Goal: Task Accomplishment & Management: Use online tool/utility

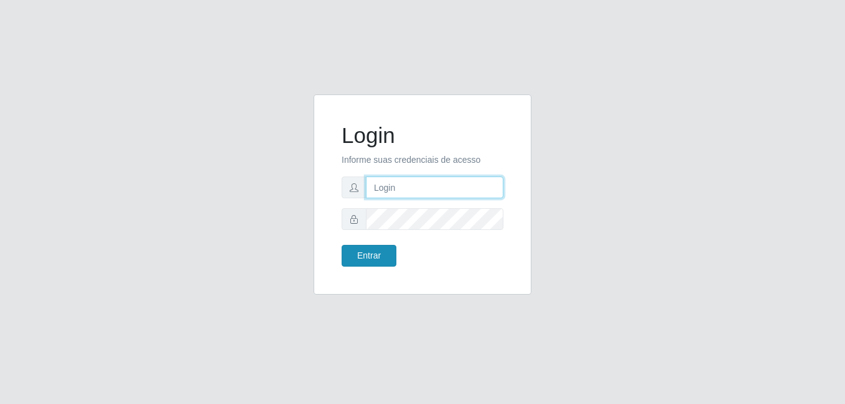
type input "bianor@bemais"
click at [356, 258] on button "Entrar" at bounding box center [369, 256] width 55 height 22
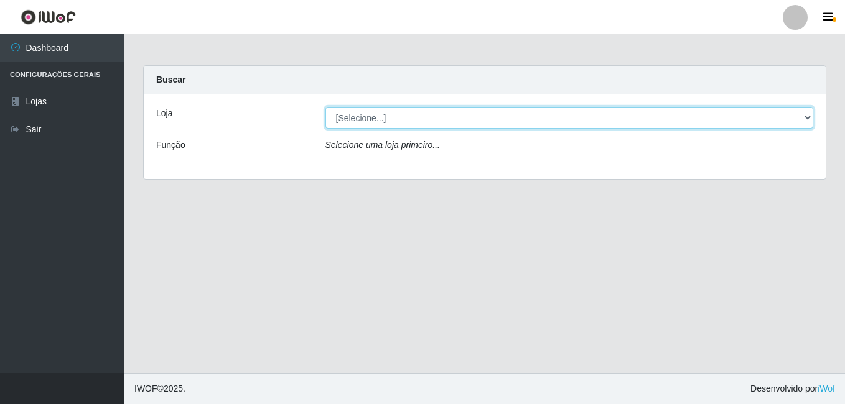
click at [368, 121] on select "[Selecione...] [PERSON_NAME]" at bounding box center [569, 118] width 488 height 22
select select "230"
click at [325, 107] on select "[Selecione...] [PERSON_NAME]" at bounding box center [569, 118] width 488 height 22
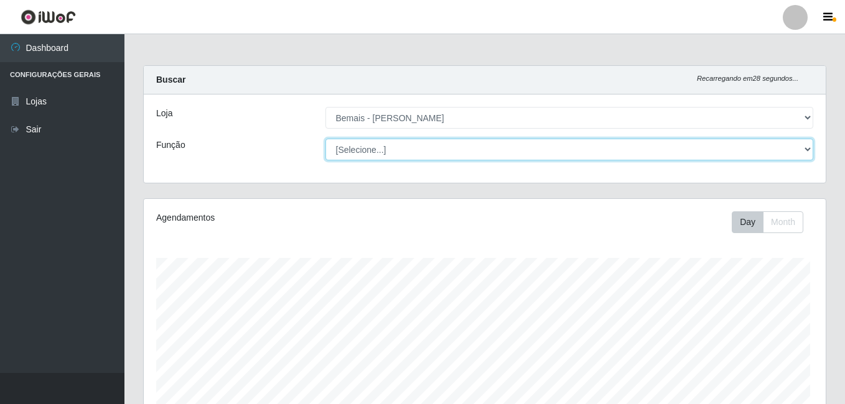
click at [370, 152] on select "[Selecione...] ASG ASG + ASG ++ Auxiliar de Depósito Auxiliar de Depósito + Aux…" at bounding box center [569, 150] width 488 height 22
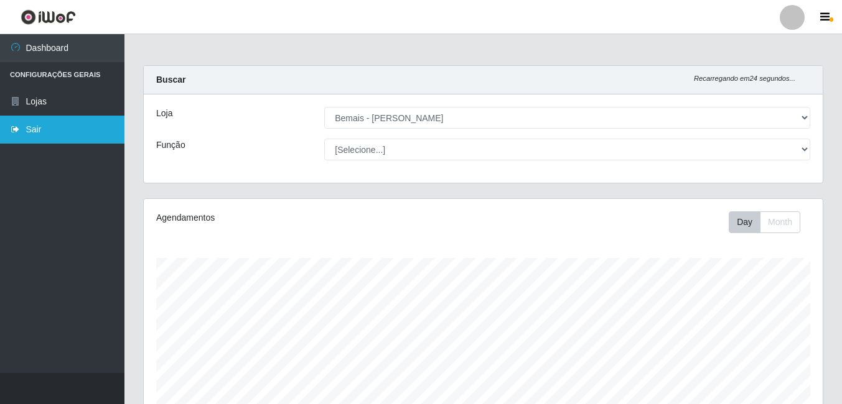
click at [70, 137] on link "Sair" at bounding box center [62, 130] width 124 height 28
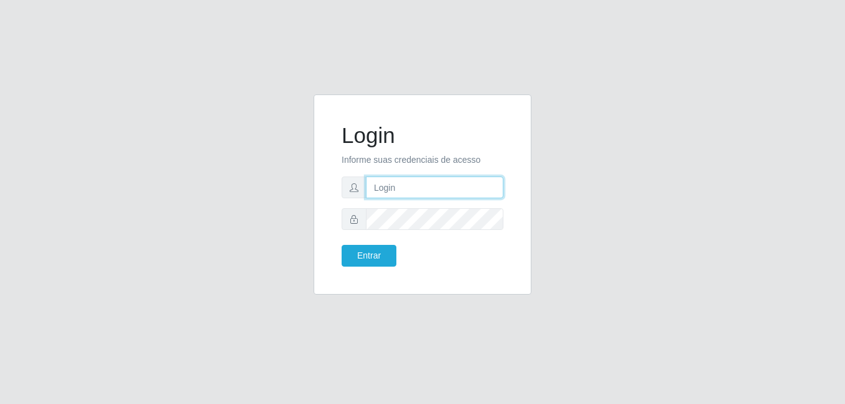
type input "bianor@bemais"
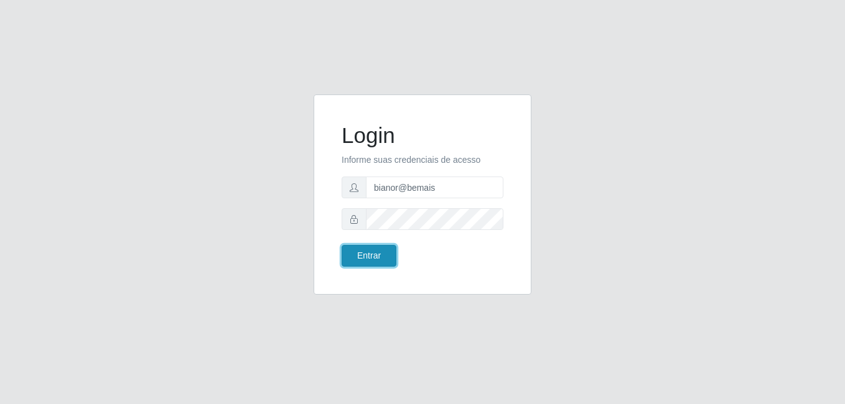
click at [378, 257] on button "Entrar" at bounding box center [369, 256] width 55 height 22
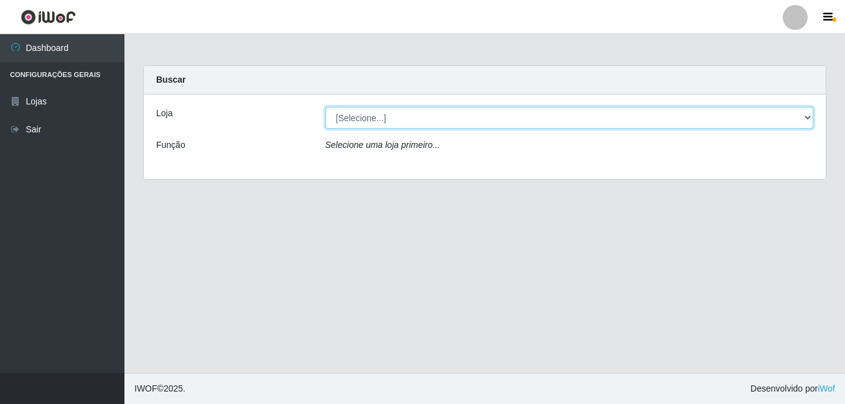
click at [429, 115] on select "[Selecione...] [PERSON_NAME]" at bounding box center [569, 118] width 488 height 22
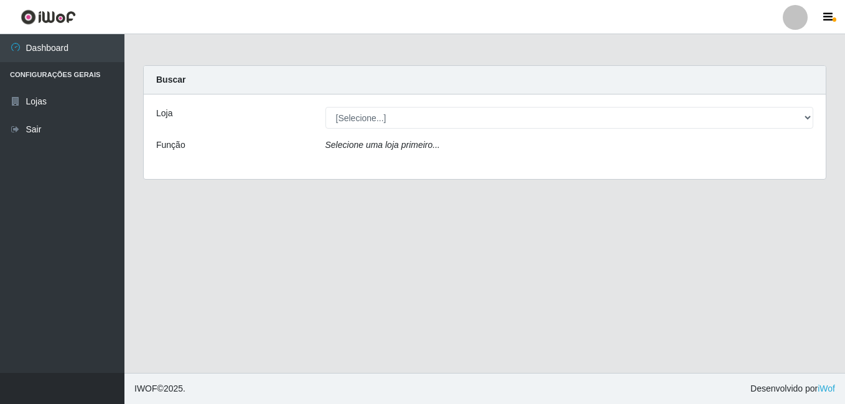
click at [408, 169] on div "Loja [Selecione...] [PERSON_NAME] Função Selecione uma loja primeiro..." at bounding box center [485, 137] width 682 height 85
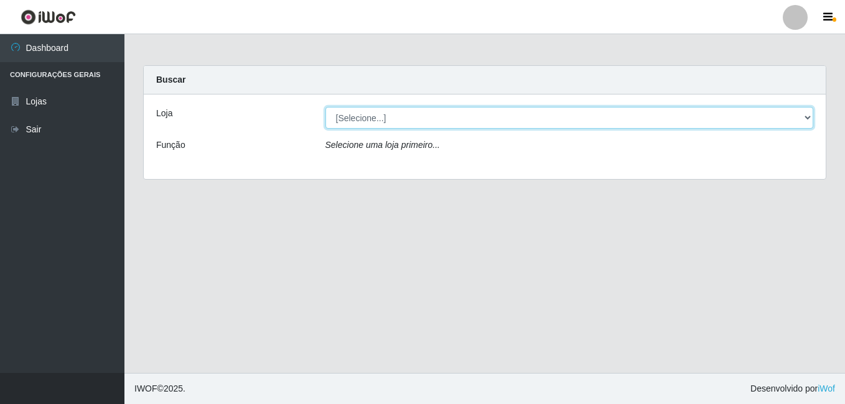
click at [412, 114] on select "[Selecione...] [PERSON_NAME]" at bounding box center [569, 118] width 488 height 22
select select "230"
click at [325, 107] on select "[Selecione...] [PERSON_NAME]" at bounding box center [569, 118] width 488 height 22
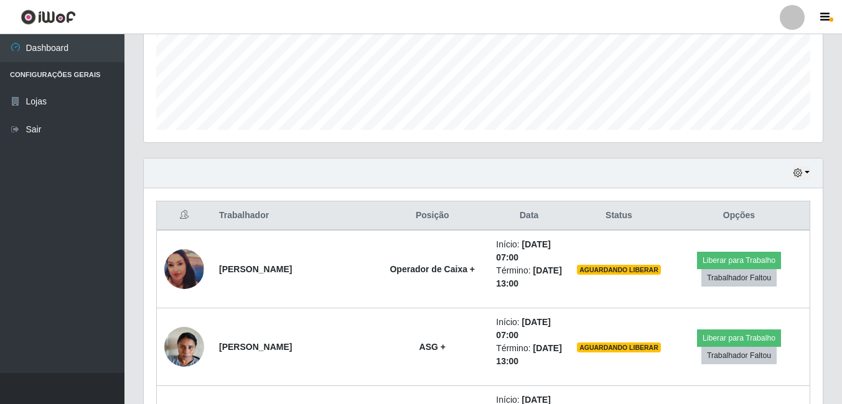
scroll to position [435, 0]
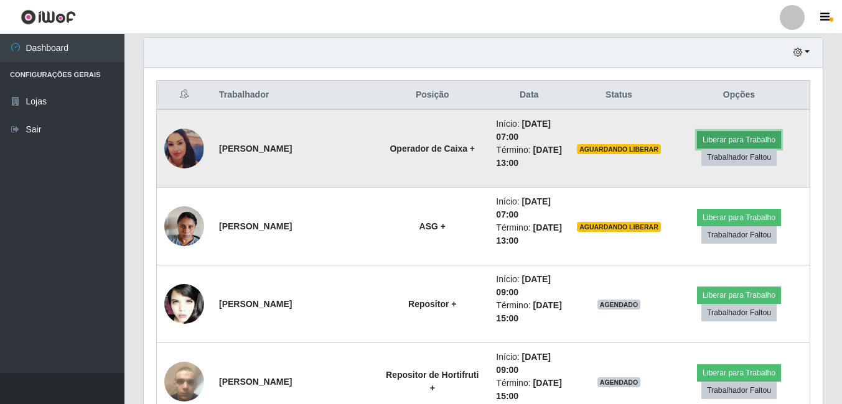
click at [730, 131] on button "Liberar para Trabalho" at bounding box center [739, 139] width 84 height 17
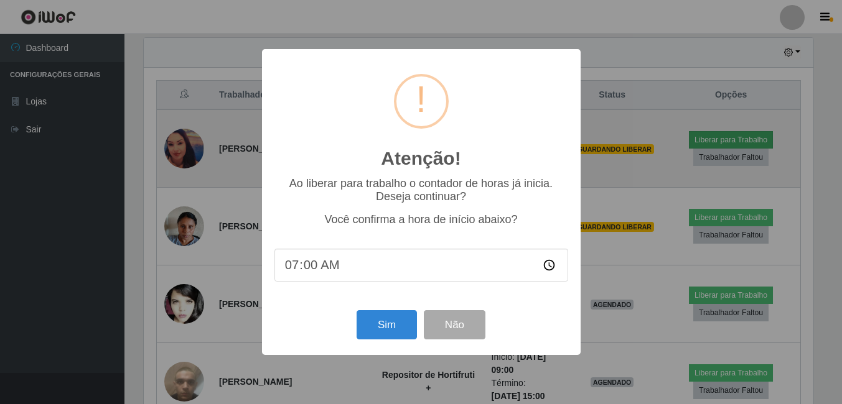
scroll to position [258, 672]
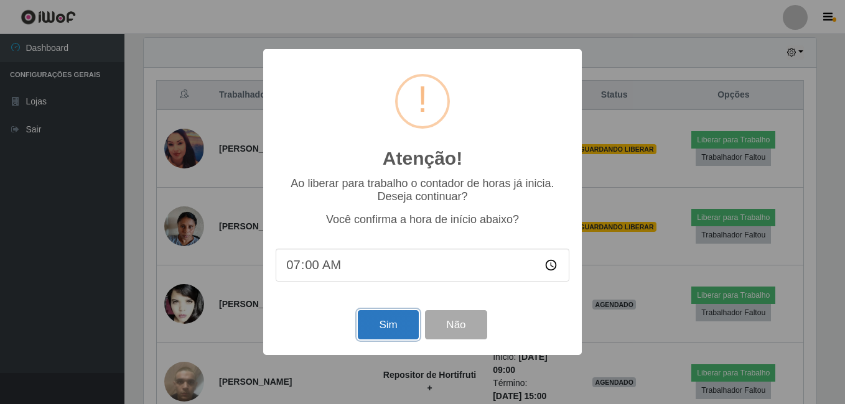
click at [388, 335] on button "Sim" at bounding box center [388, 324] width 60 height 29
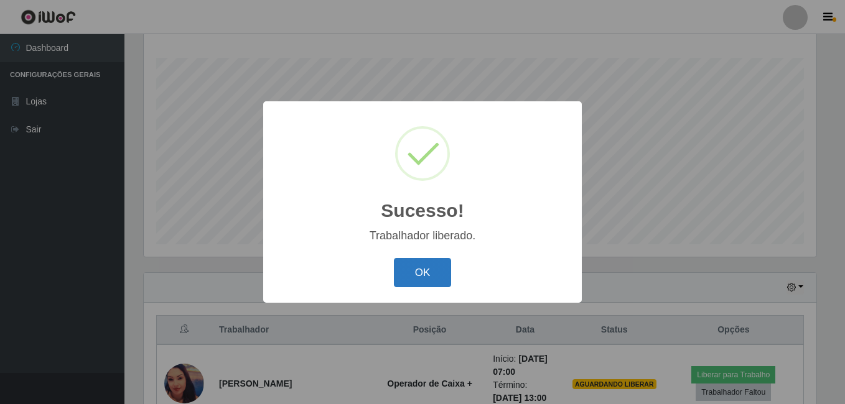
click at [418, 270] on button "OK" at bounding box center [423, 272] width 58 height 29
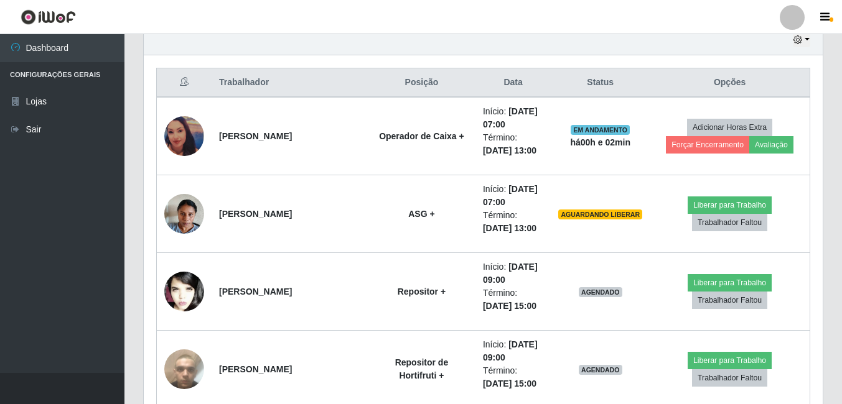
scroll to position [449, 0]
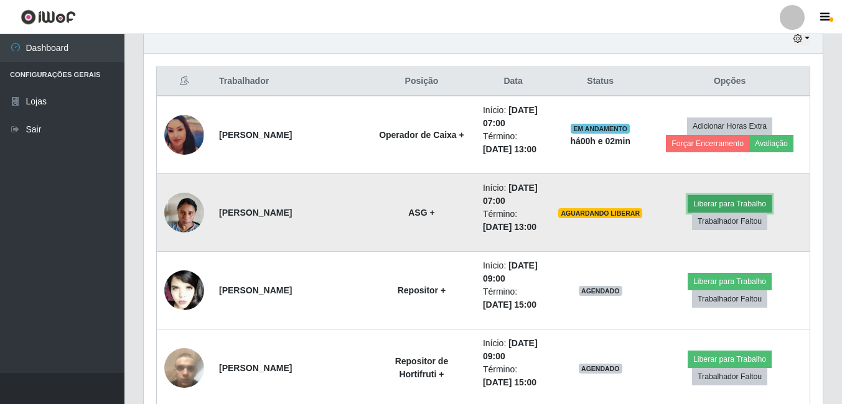
click at [700, 202] on button "Liberar para Trabalho" at bounding box center [729, 203] width 84 height 17
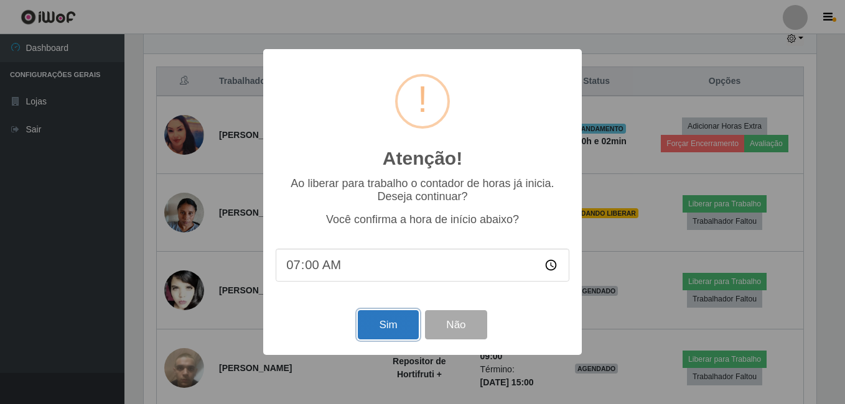
click at [391, 327] on button "Sim" at bounding box center [388, 324] width 60 height 29
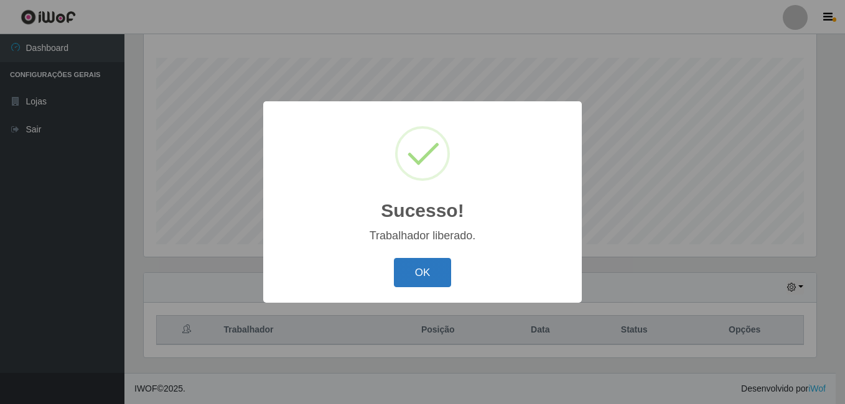
click at [407, 277] on button "OK" at bounding box center [423, 272] width 58 height 29
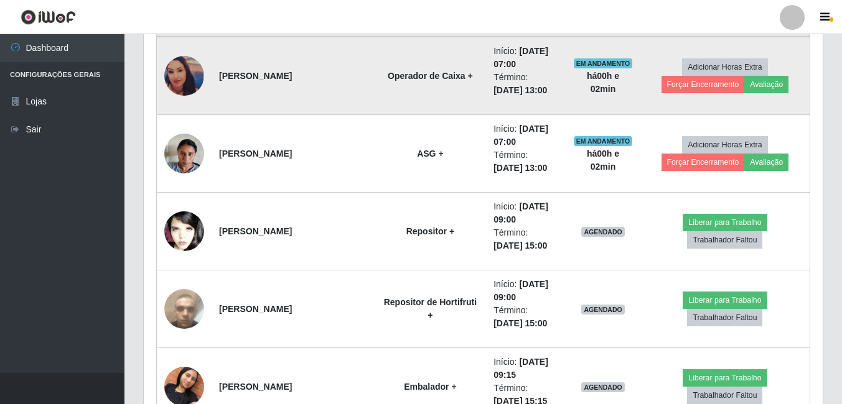
scroll to position [511, 0]
